Goal: Task Accomplishment & Management: Manage account settings

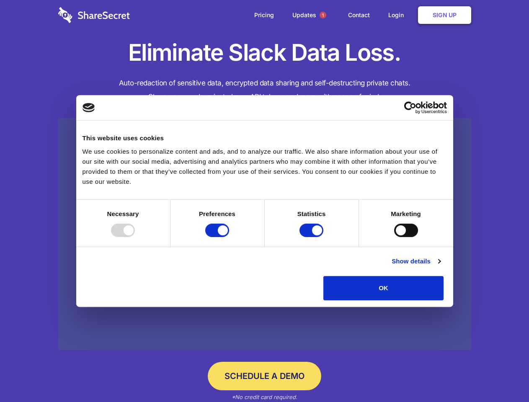
click at [135, 237] on div at bounding box center [123, 229] width 24 height 13
click at [229, 237] on input "Preferences" at bounding box center [217, 229] width 24 height 13
checkbox input "false"
click at [312, 237] on input "Statistics" at bounding box center [311, 229] width 24 height 13
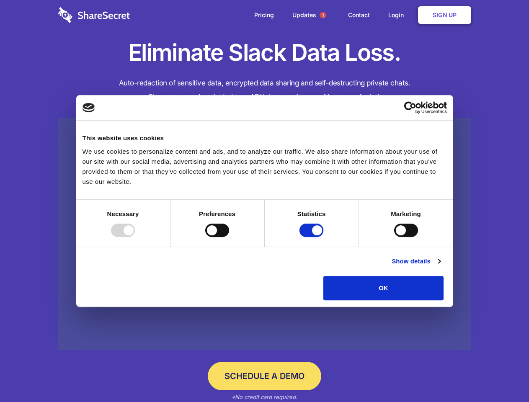
checkbox input "false"
click at [394, 237] on input "Marketing" at bounding box center [406, 229] width 24 height 13
checkbox input "true"
click at [440, 266] on link "Show details" at bounding box center [415, 261] width 49 height 10
